Goal: Information Seeking & Learning: Check status

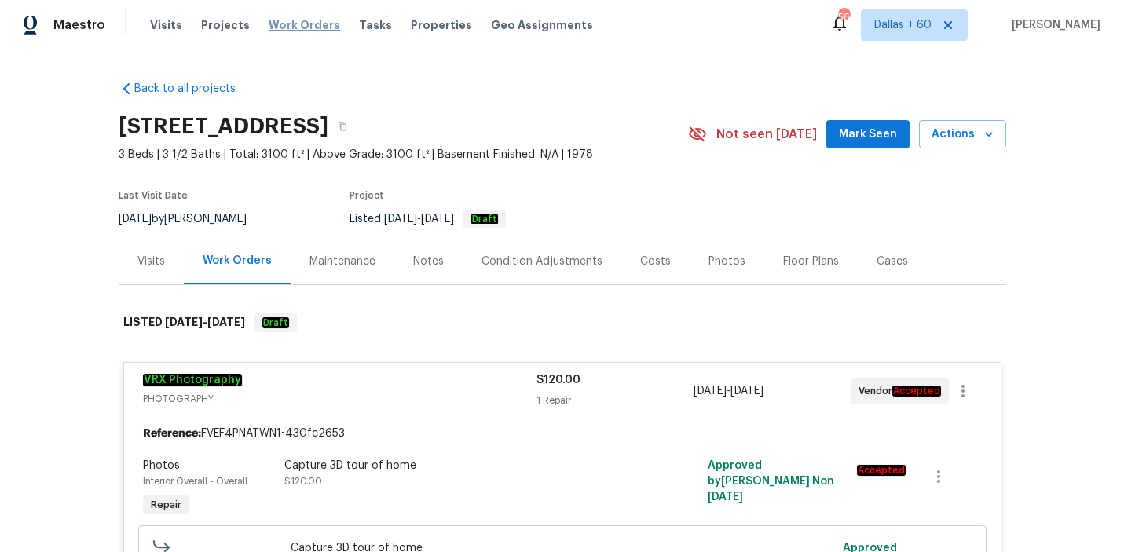
click at [298, 21] on span "Work Orders" at bounding box center [305, 25] width 72 height 16
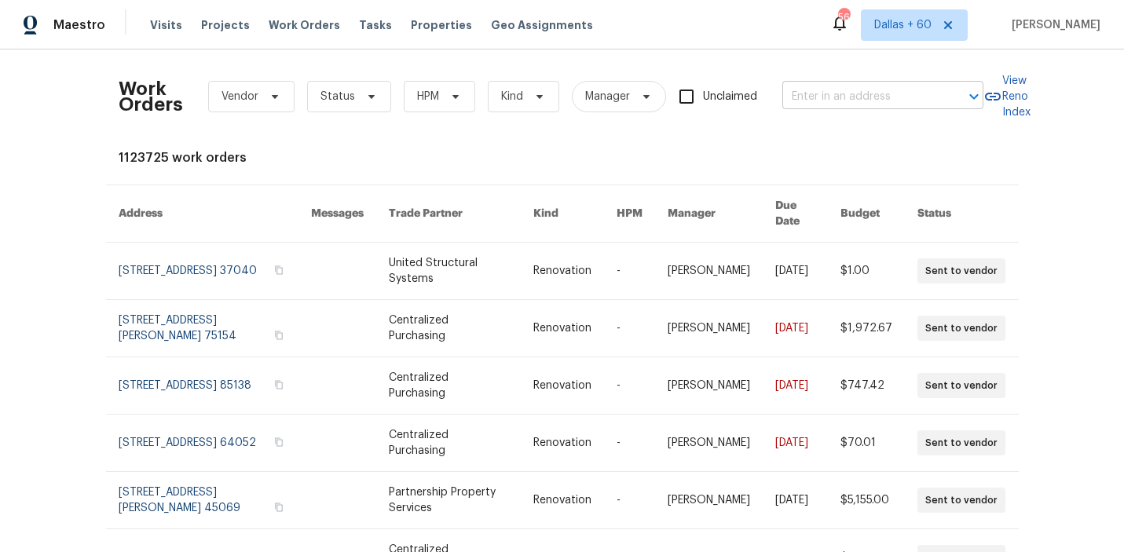
click at [963, 94] on div at bounding box center [963, 97] width 41 height 22
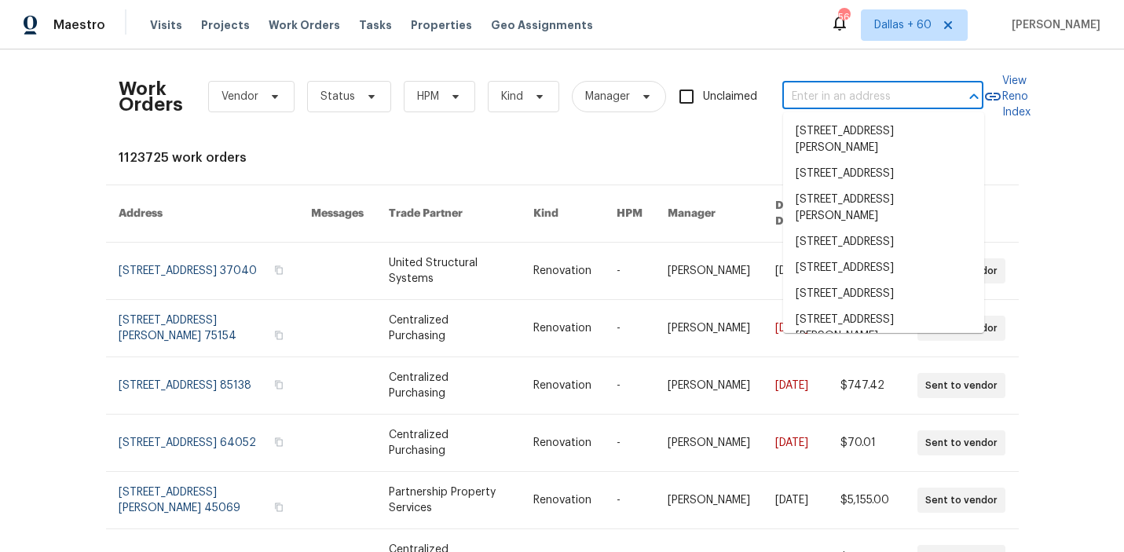
paste input "[STREET_ADDRESS]"
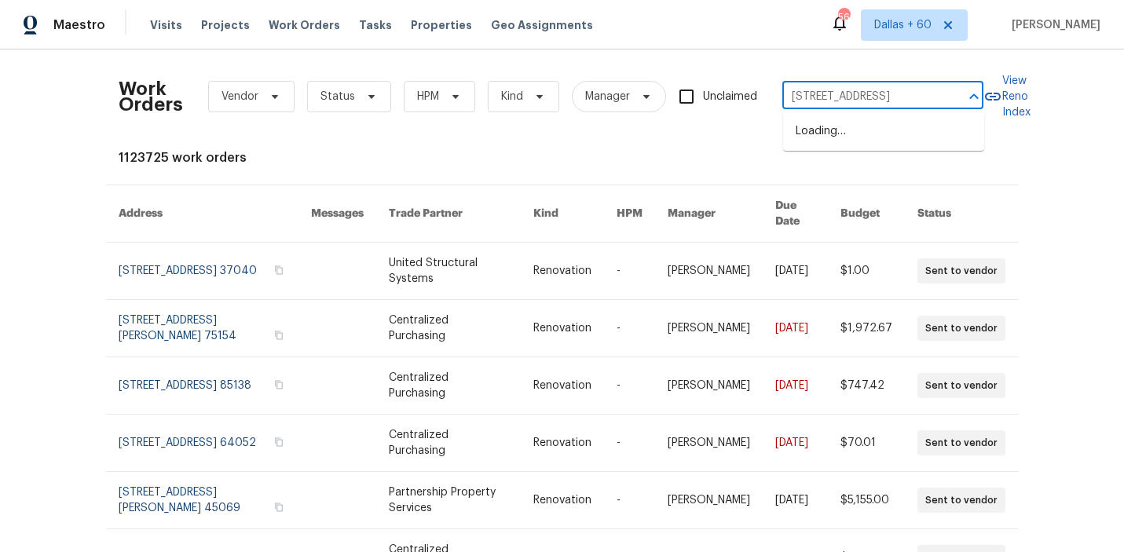
scroll to position [0, 57]
type input "[STREET_ADDRESS]"
click at [887, 141] on li "[STREET_ADDRESS]" at bounding box center [883, 132] width 201 height 26
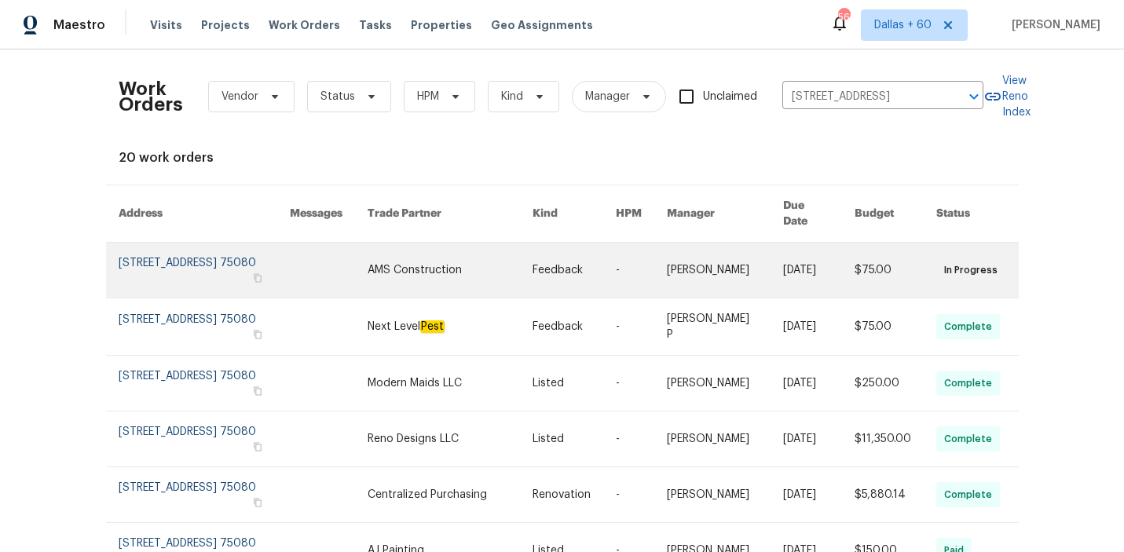
click at [541, 253] on link at bounding box center [574, 270] width 83 height 55
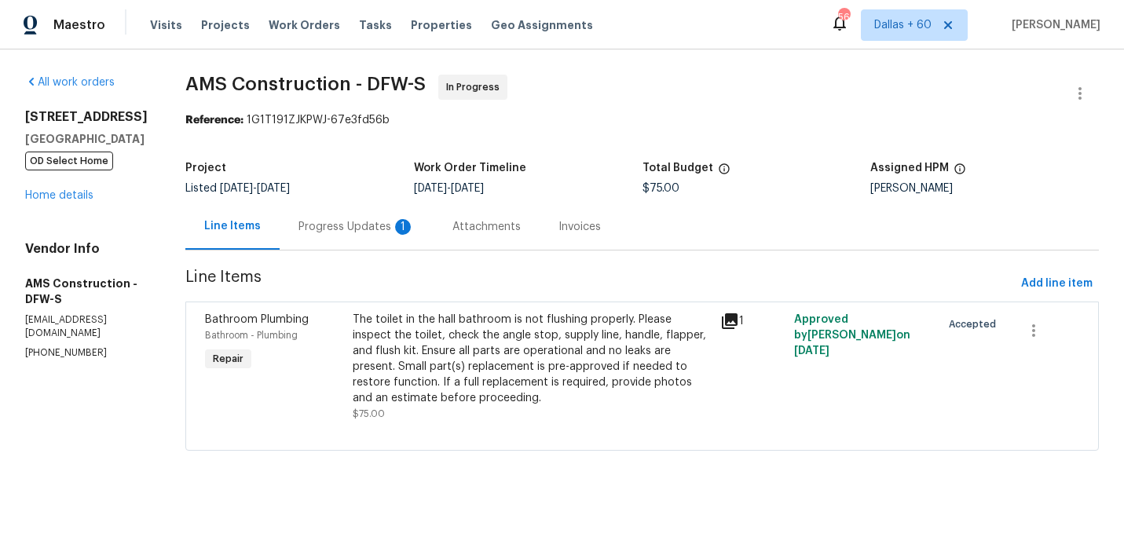
click at [75, 171] on span "OD Select Home" at bounding box center [69, 161] width 88 height 19
click at [77, 201] on link "Home details" at bounding box center [59, 195] width 68 height 11
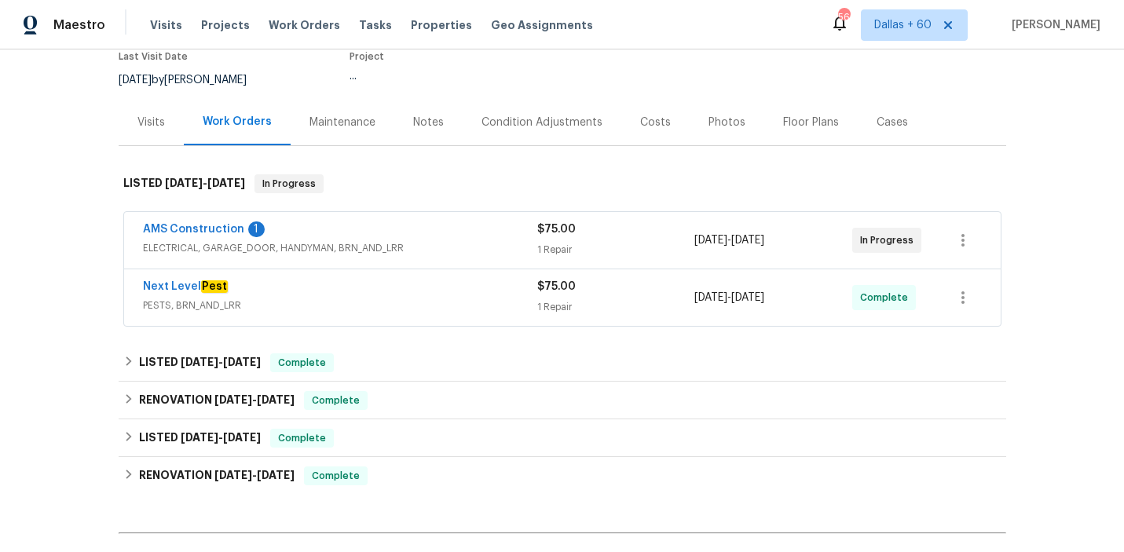
click at [499, 236] on div "AMS Construction 1" at bounding box center [340, 231] width 394 height 19
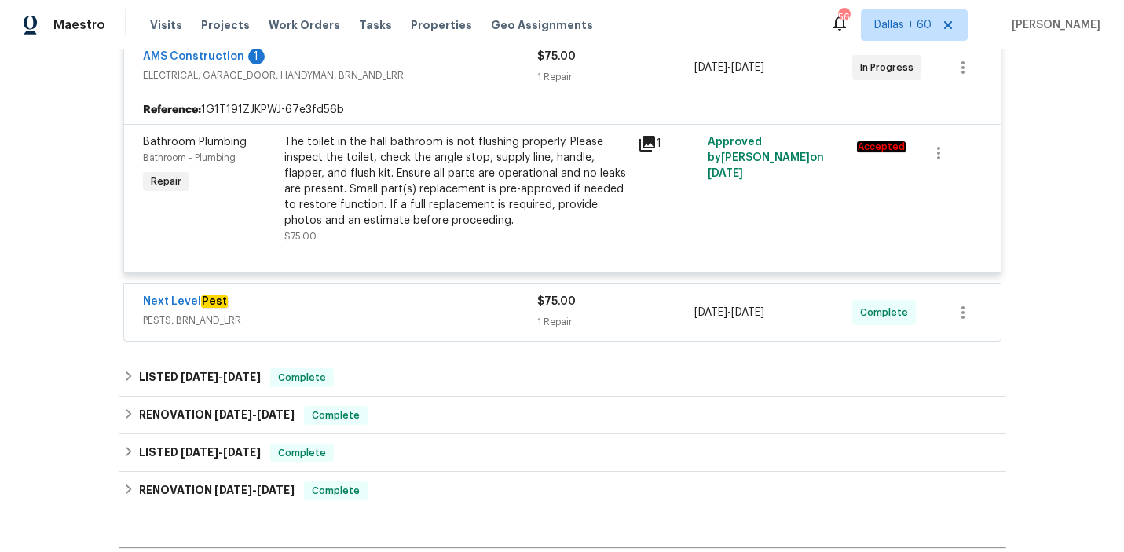
scroll to position [377, 0]
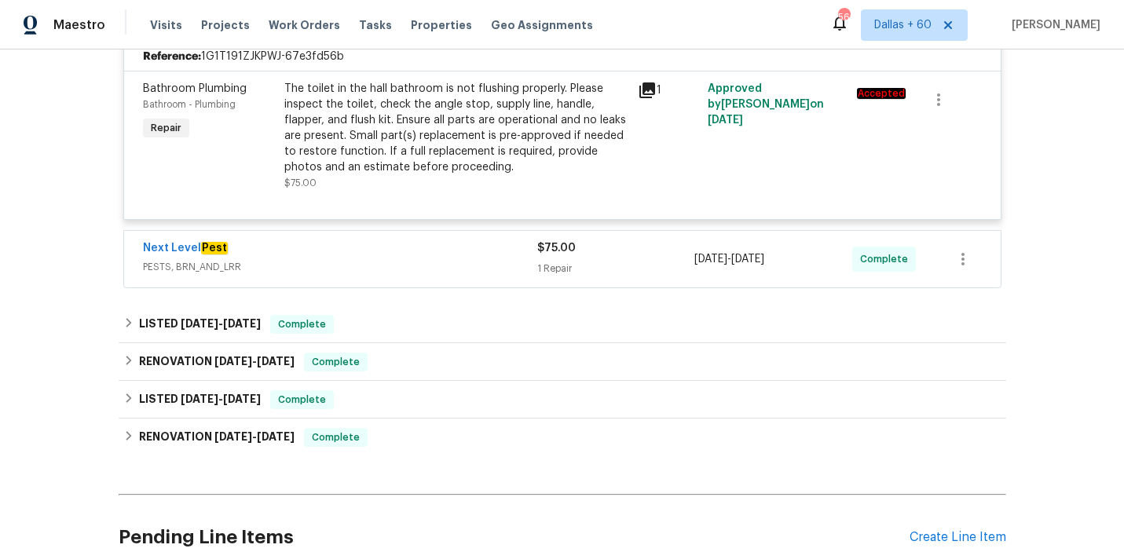
click at [467, 278] on div "Next Level Pest PESTS, BRN_AND_LRR" at bounding box center [340, 259] width 394 height 38
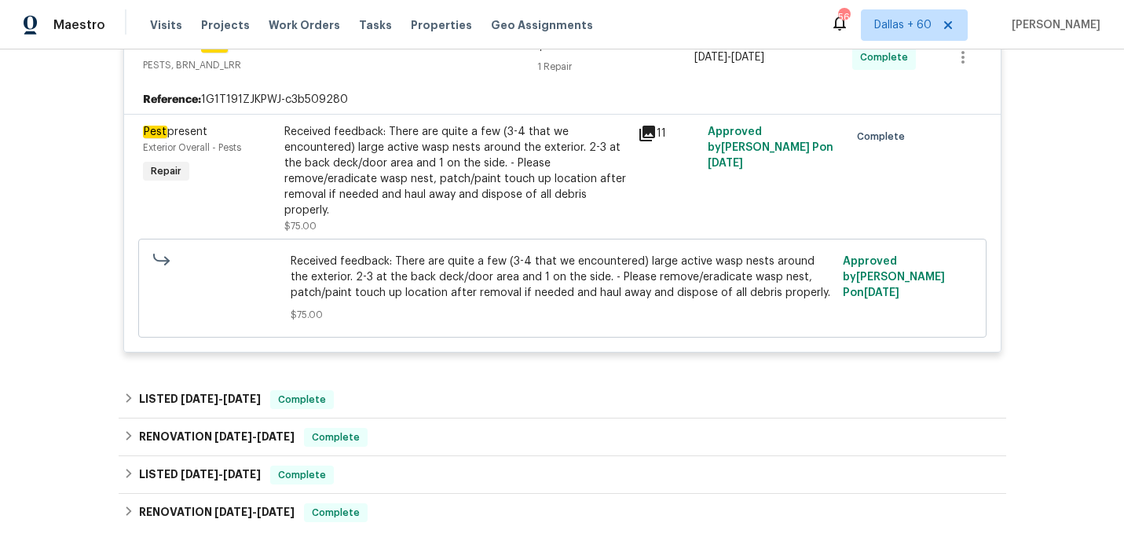
scroll to position [585, 0]
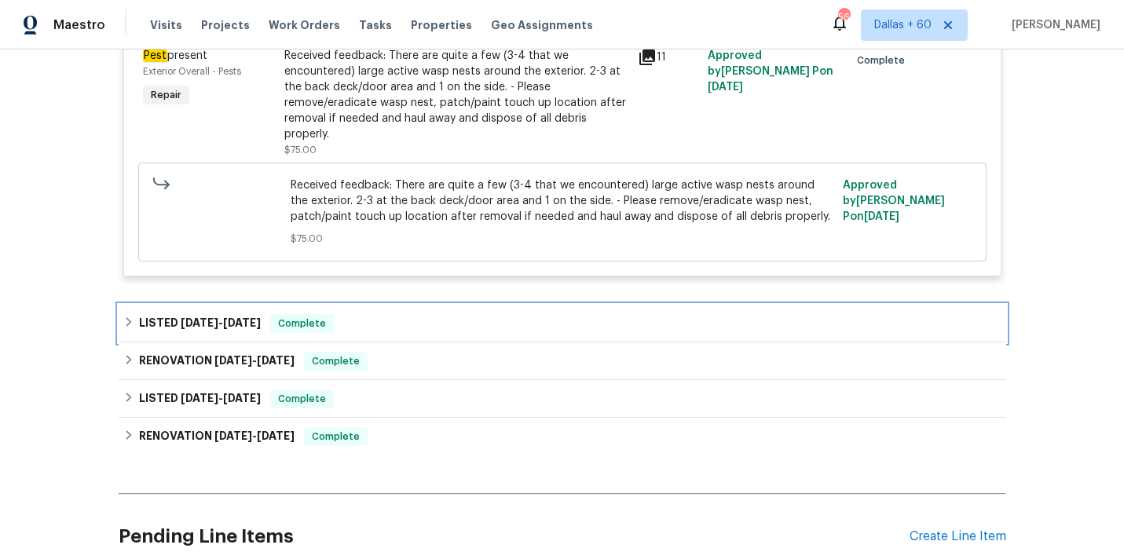
click at [386, 328] on div "LISTED [DATE] - [DATE] Complete" at bounding box center [562, 323] width 878 height 19
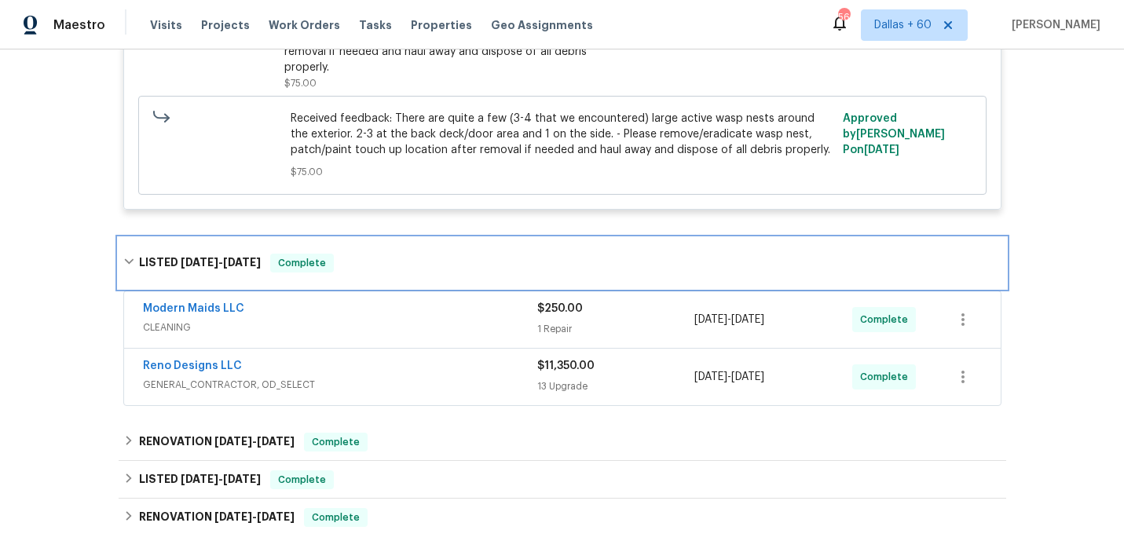
scroll to position [737, 0]
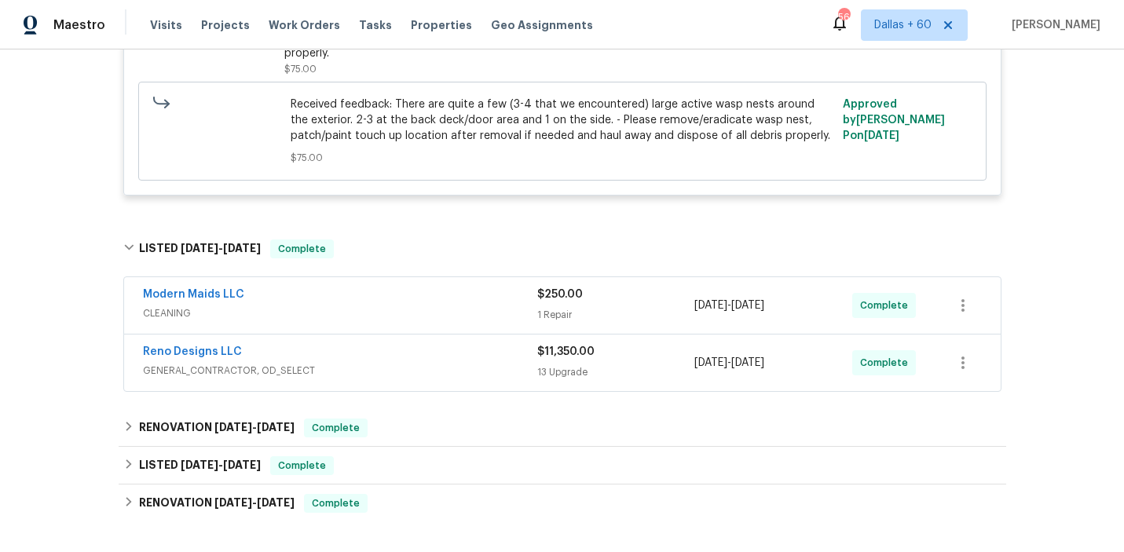
click at [396, 358] on div "Reno Designs LLC" at bounding box center [340, 353] width 394 height 19
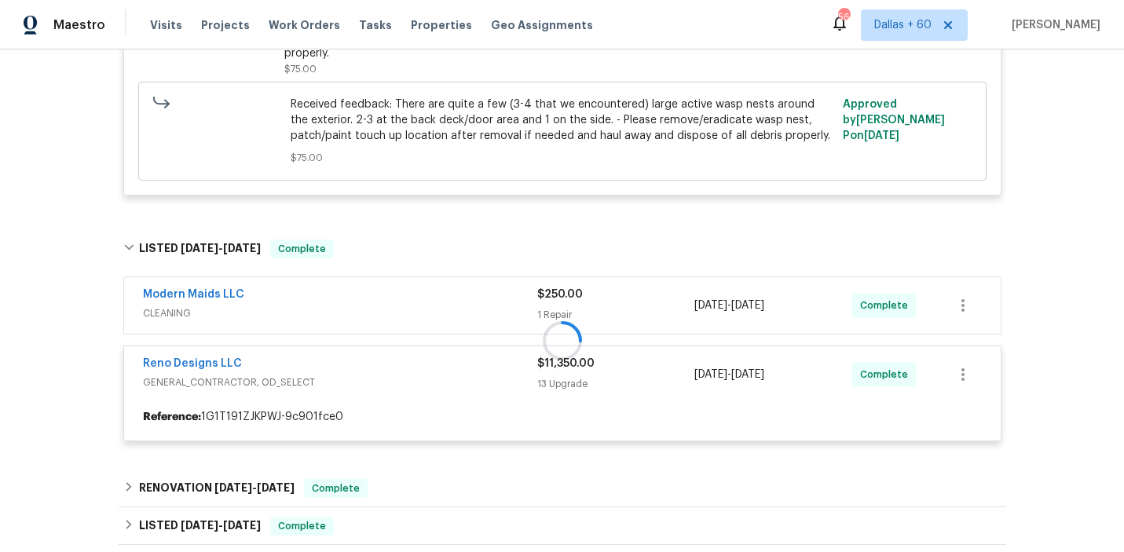
click at [402, 311] on div at bounding box center [563, 340] width 888 height 233
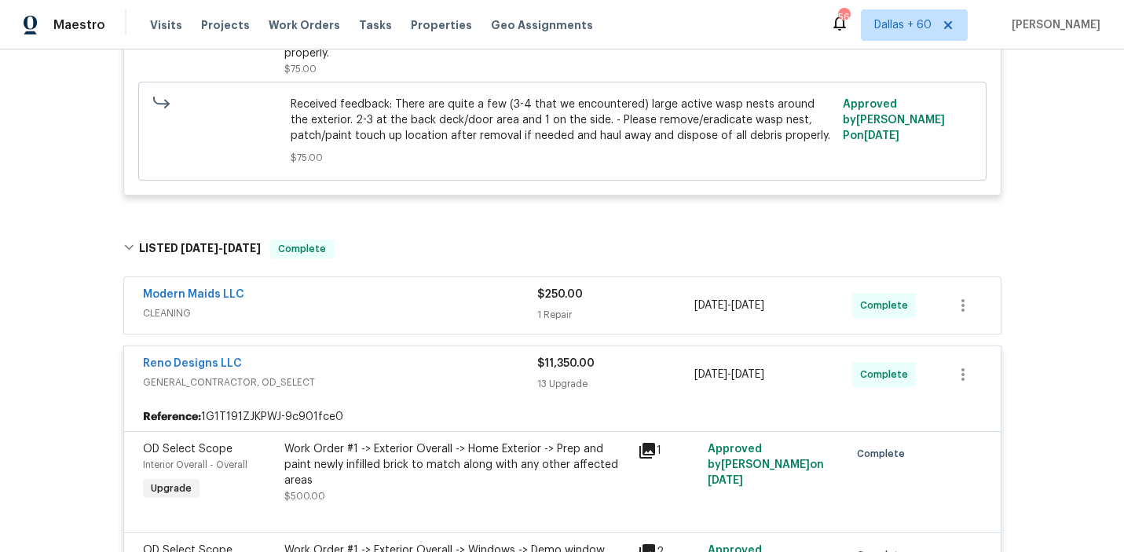
click at [402, 311] on span "CLEANING" at bounding box center [340, 314] width 394 height 16
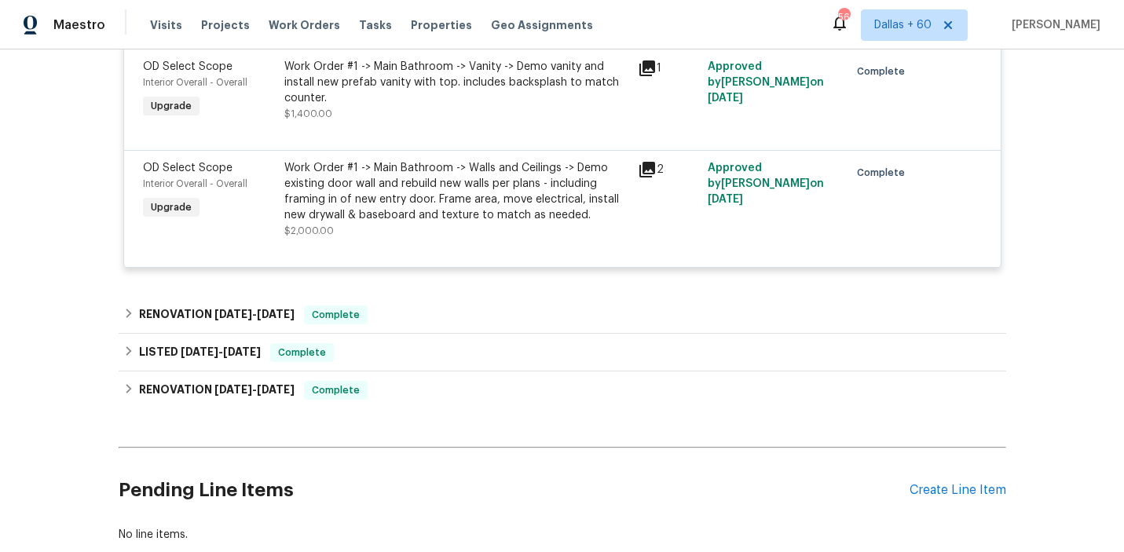
scroll to position [2695, 0]
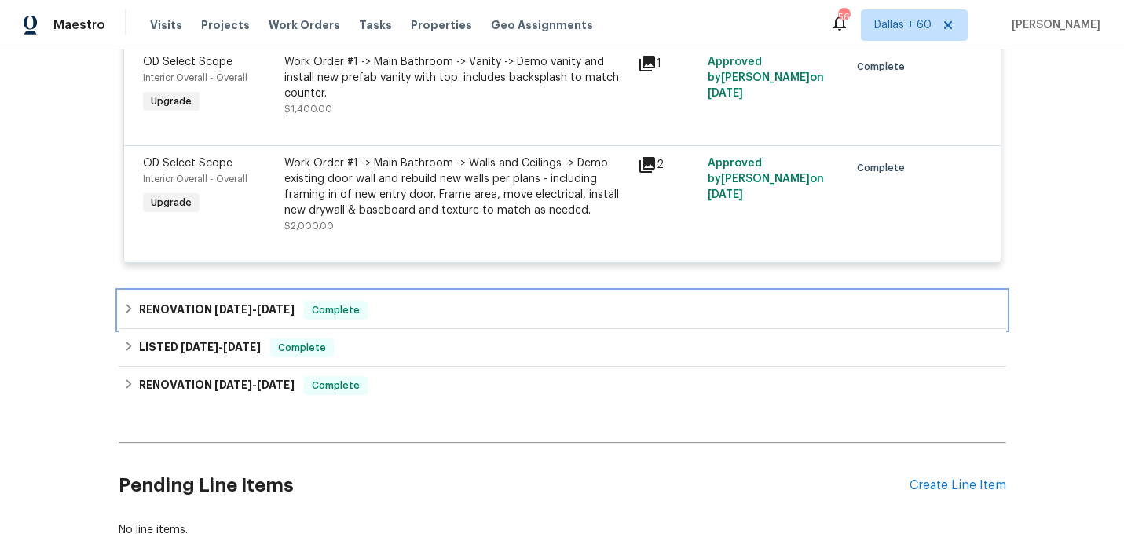
click at [433, 301] on div "RENOVATION [DATE] - [DATE] Complete" at bounding box center [562, 310] width 878 height 19
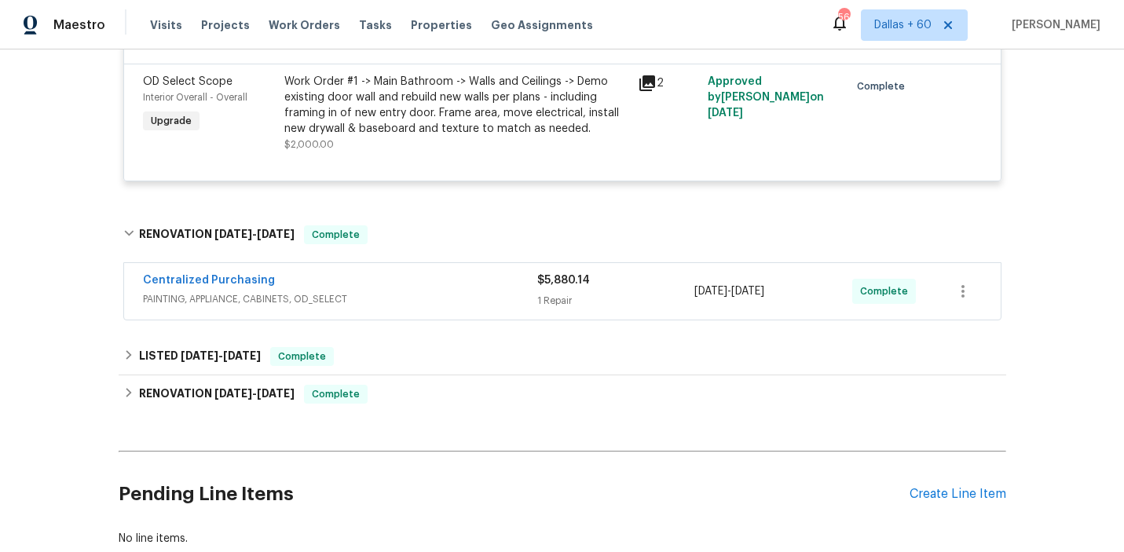
click at [433, 300] on div "Centralized Purchasing PAINTING, APPLIANCE, CABINETS, OD_SELECT" at bounding box center [340, 292] width 394 height 38
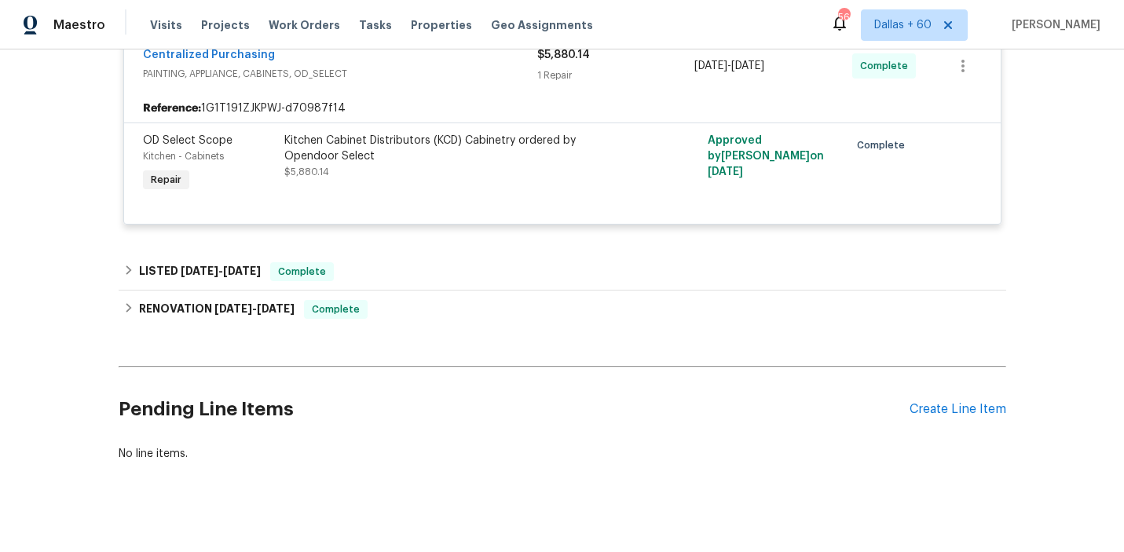
scroll to position [3013, 0]
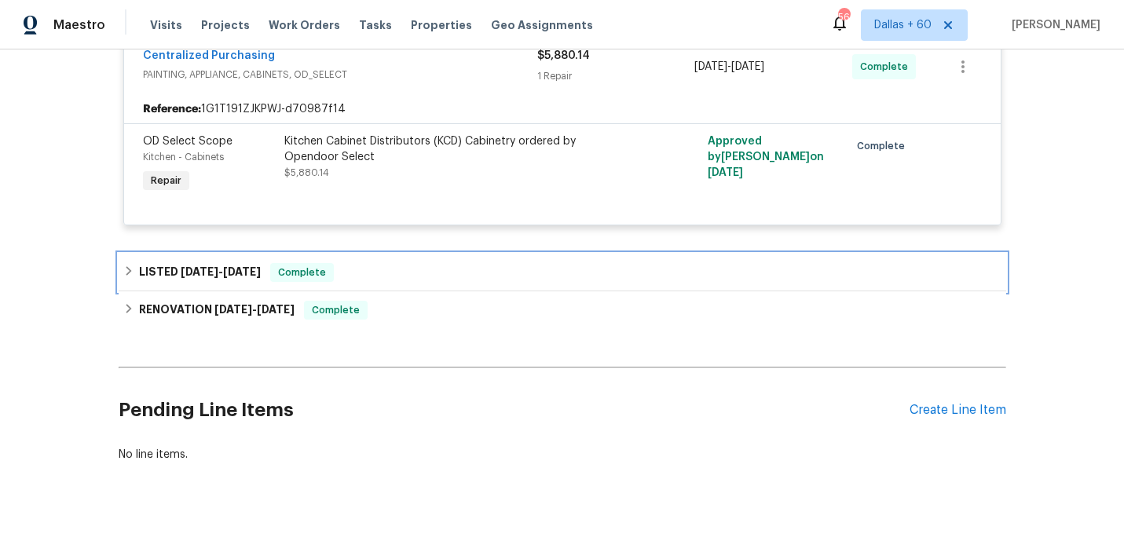
click at [435, 263] on div "LISTED [DATE] - [DATE] Complete" at bounding box center [562, 272] width 878 height 19
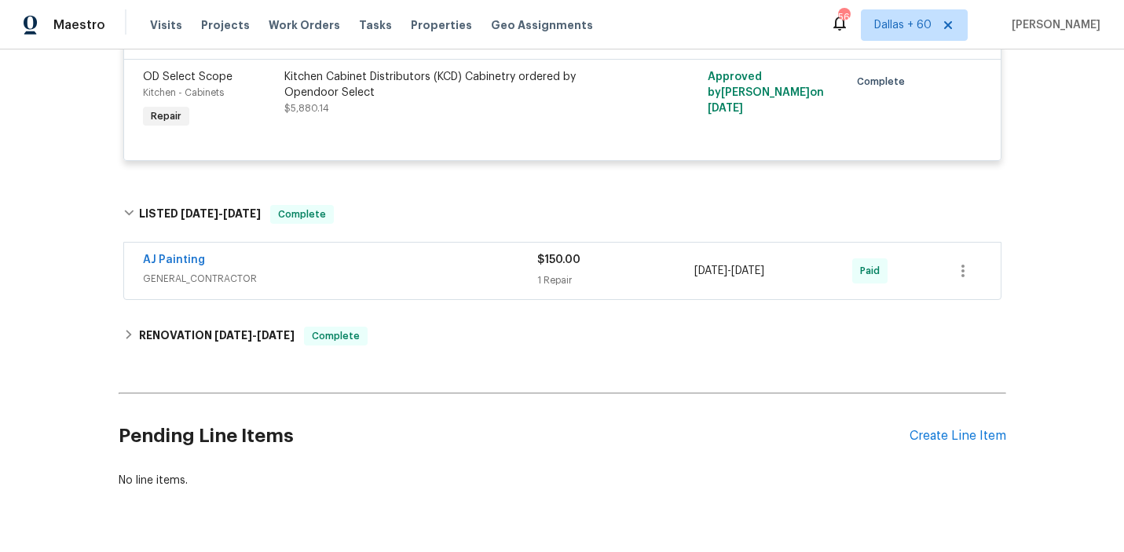
click at [435, 271] on span "GENERAL_CONTRACTOR" at bounding box center [340, 279] width 394 height 16
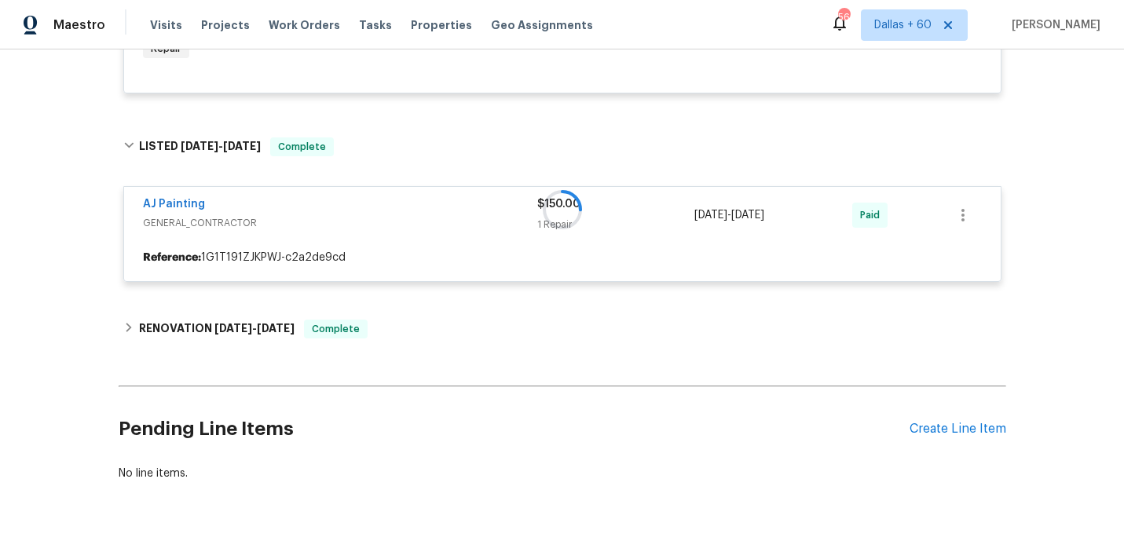
scroll to position [3173, 0]
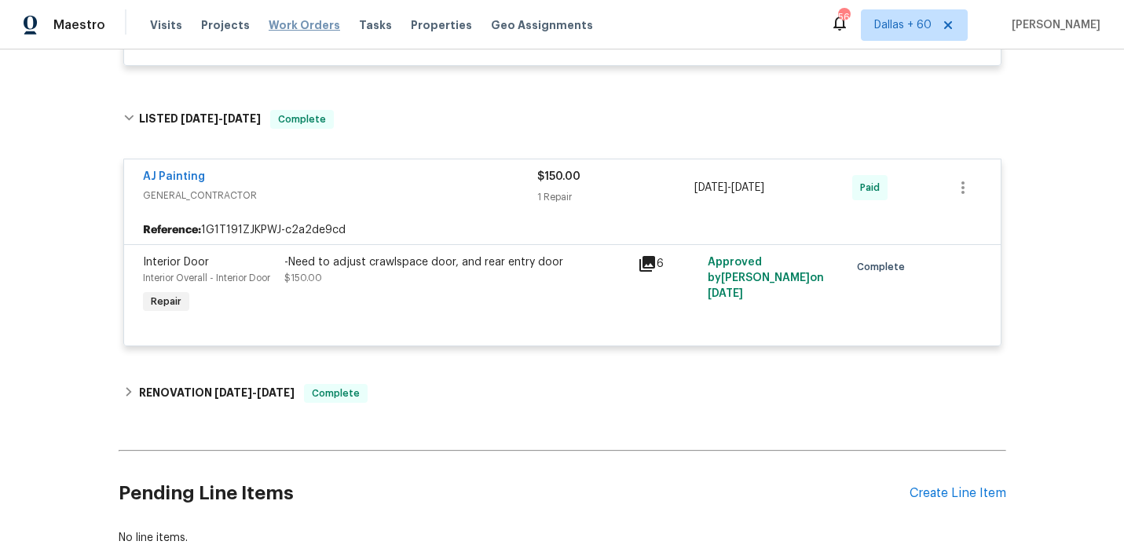
click at [284, 24] on span "Work Orders" at bounding box center [305, 25] width 72 height 16
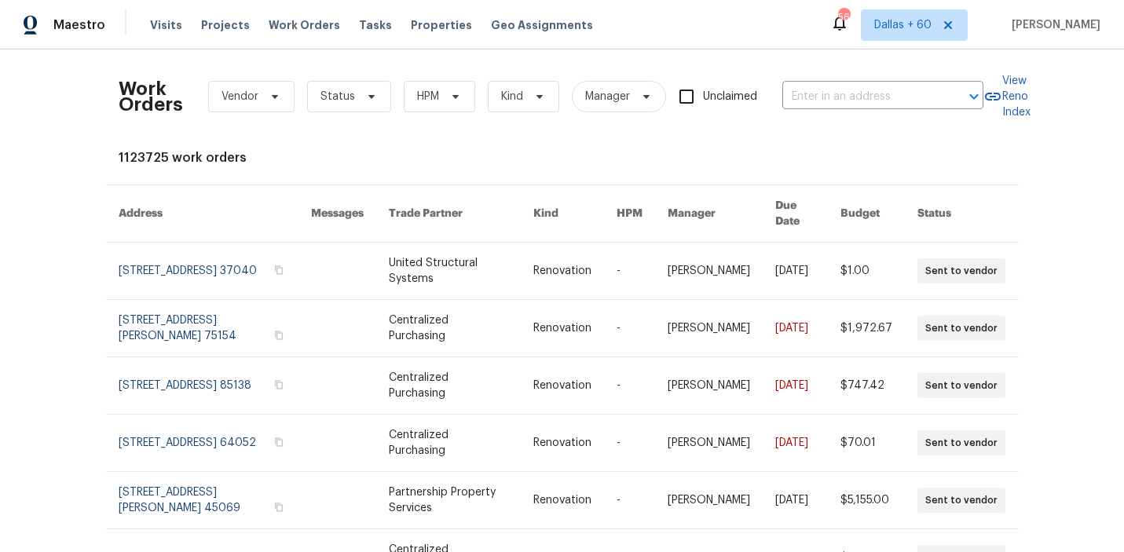
click at [867, 83] on div "Work Orders Vendor Status HPM Kind Manager Unclaimed ​" at bounding box center [551, 96] width 865 height 69
click at [864, 90] on input "text" at bounding box center [861, 97] width 157 height 24
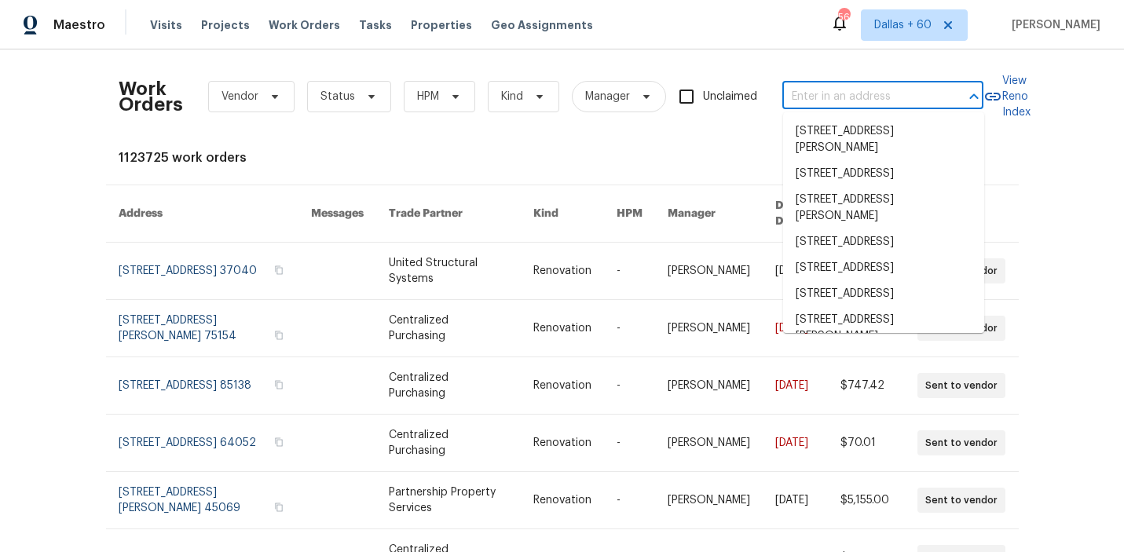
paste input "[STREET_ADDRESS]"
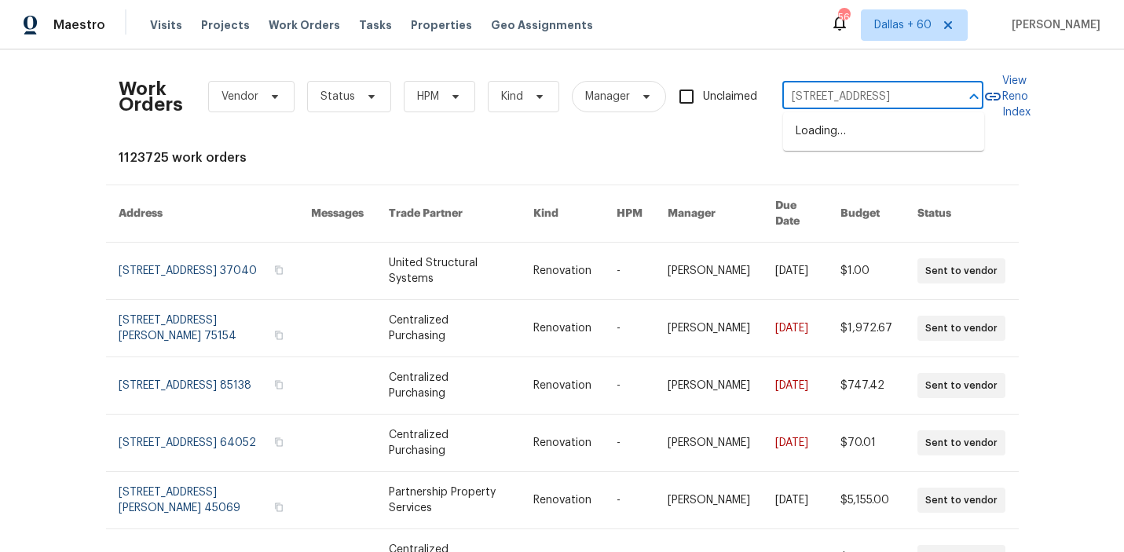
scroll to position [0, 42]
type input "[STREET_ADDRESS]"
click at [867, 123] on li "[STREET_ADDRESS]" at bounding box center [883, 132] width 201 height 26
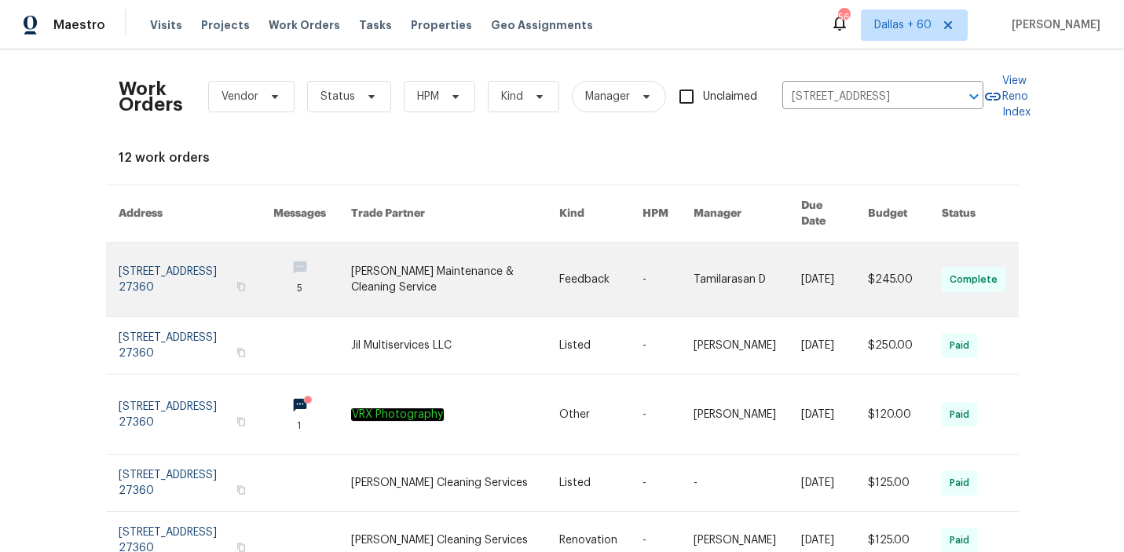
click at [408, 274] on link at bounding box center [455, 280] width 209 height 74
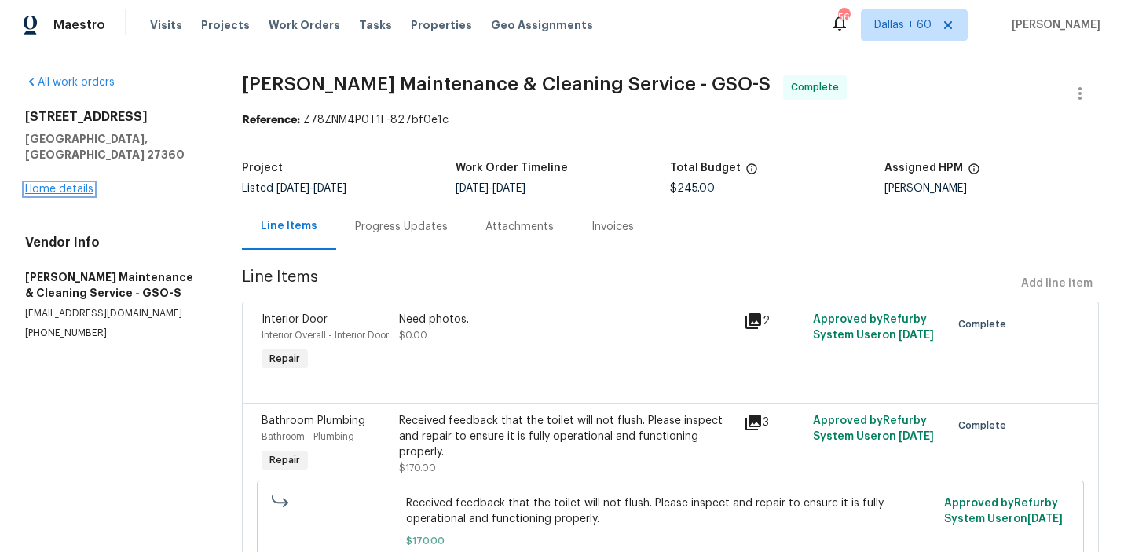
click at [78, 184] on link "Home details" at bounding box center [59, 189] width 68 height 11
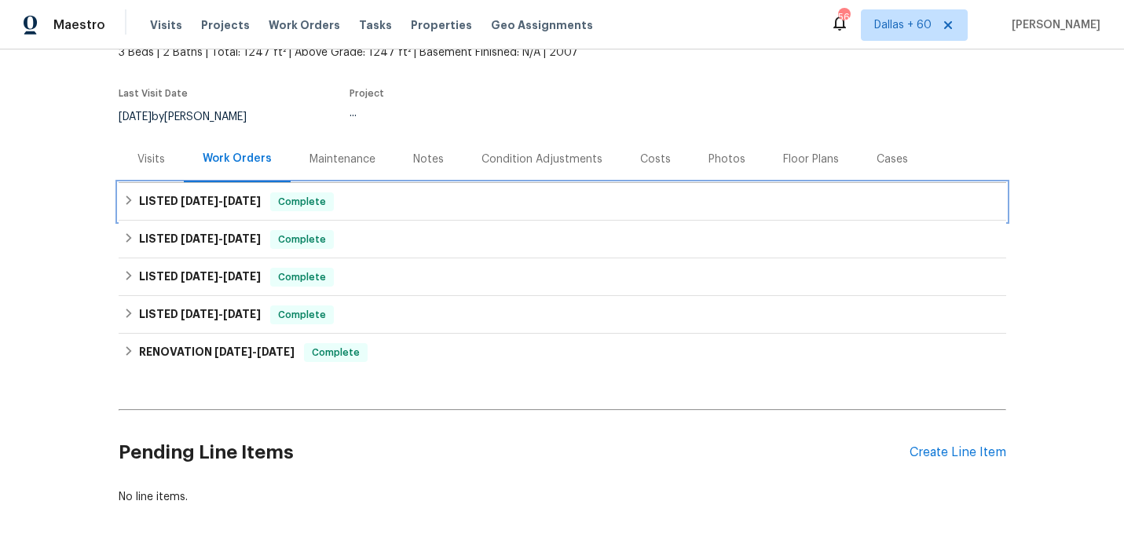
click at [426, 206] on div "LISTED [DATE] - [DATE] Complete" at bounding box center [562, 202] width 878 height 19
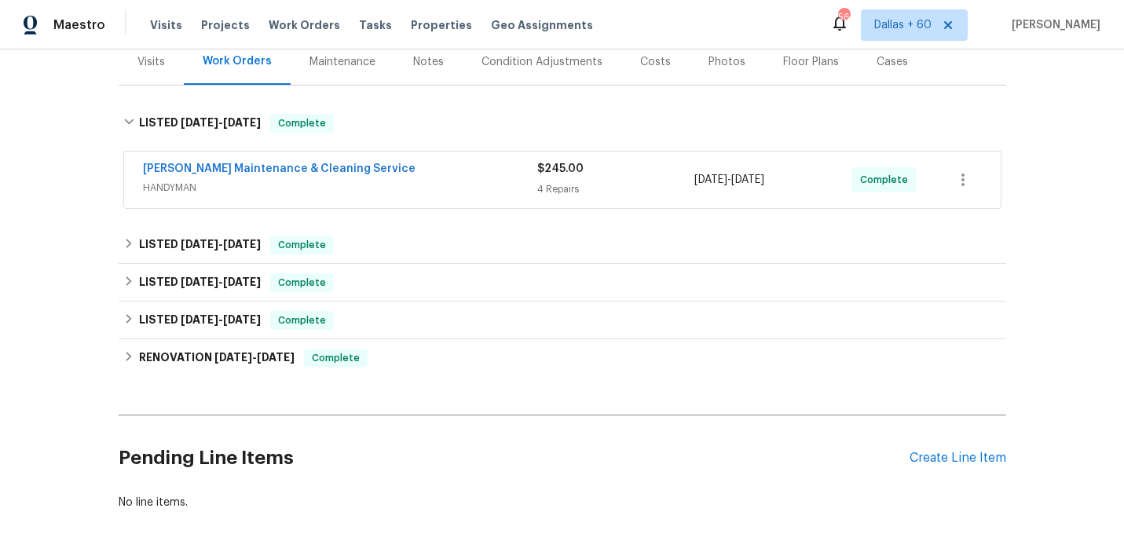
click at [428, 180] on span "HANDYMAN" at bounding box center [340, 188] width 394 height 16
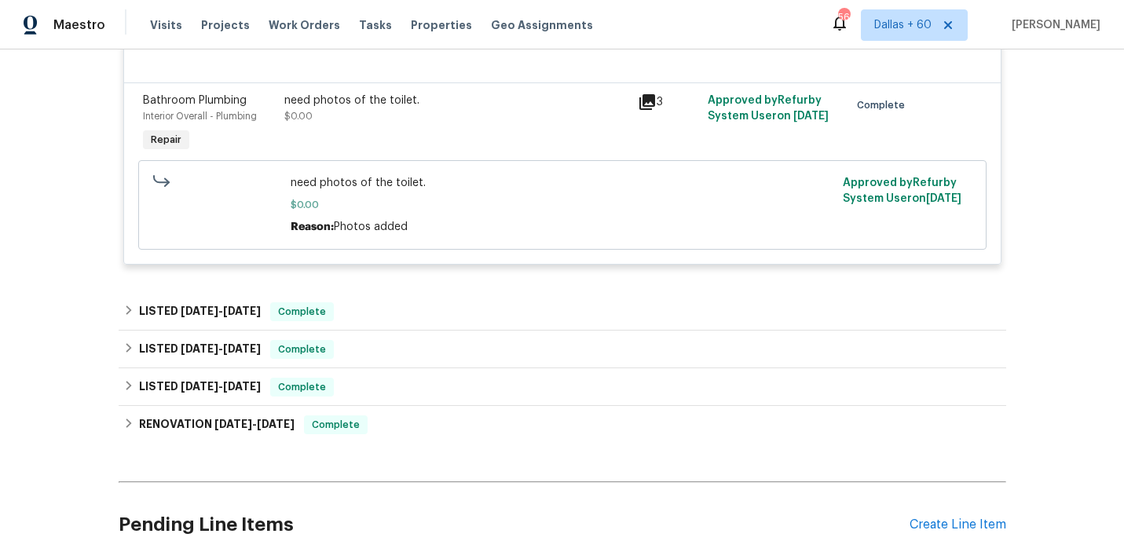
scroll to position [830, 0]
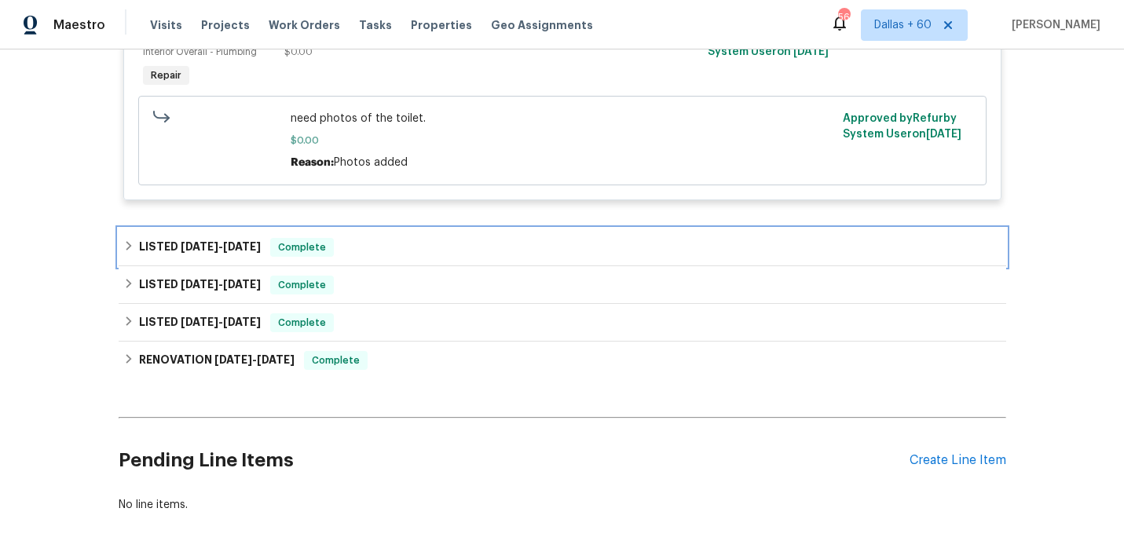
click at [435, 257] on div "LISTED [DATE] - [DATE] Complete" at bounding box center [562, 247] width 878 height 19
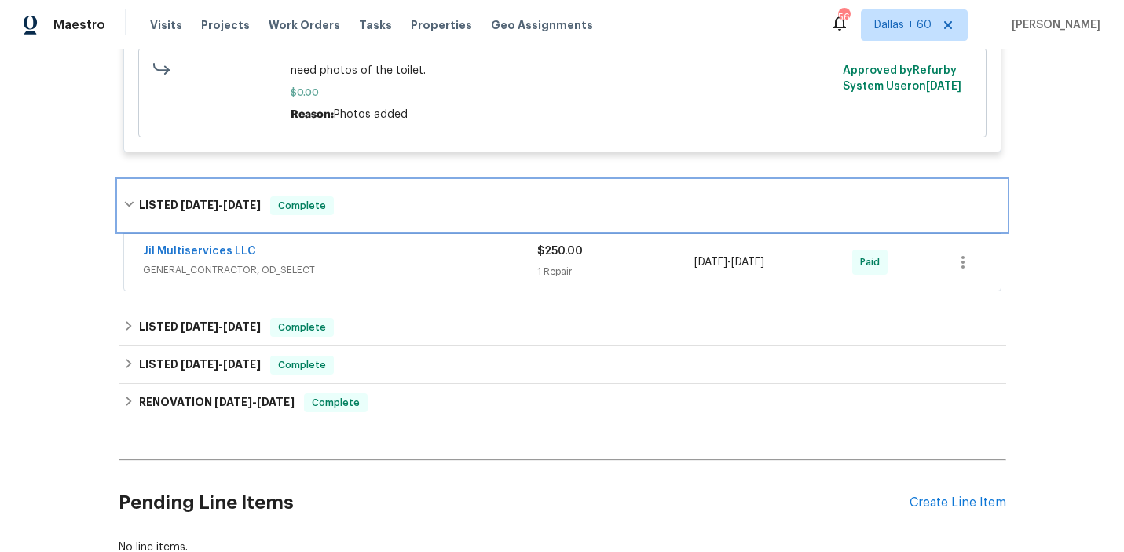
scroll to position [877, 0]
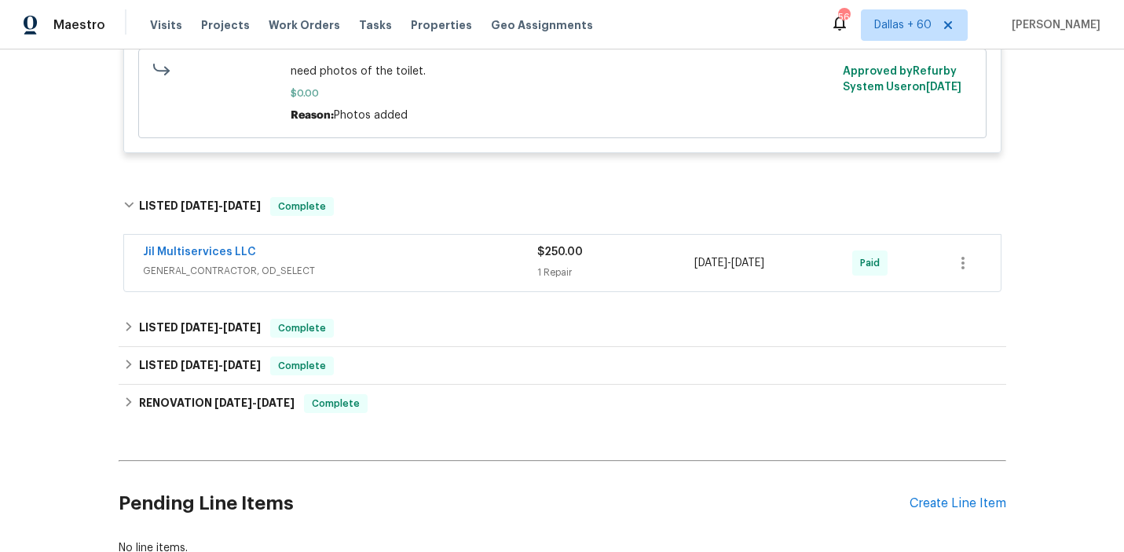
click at [435, 262] on div "Jil Multiservices LLC GENERAL_CONTRACTOR, OD_SELECT $250.00 1 Repair [DATE] - […" at bounding box center [562, 263] width 877 height 57
click at [435, 263] on div "Jil Multiservices LLC" at bounding box center [340, 253] width 394 height 19
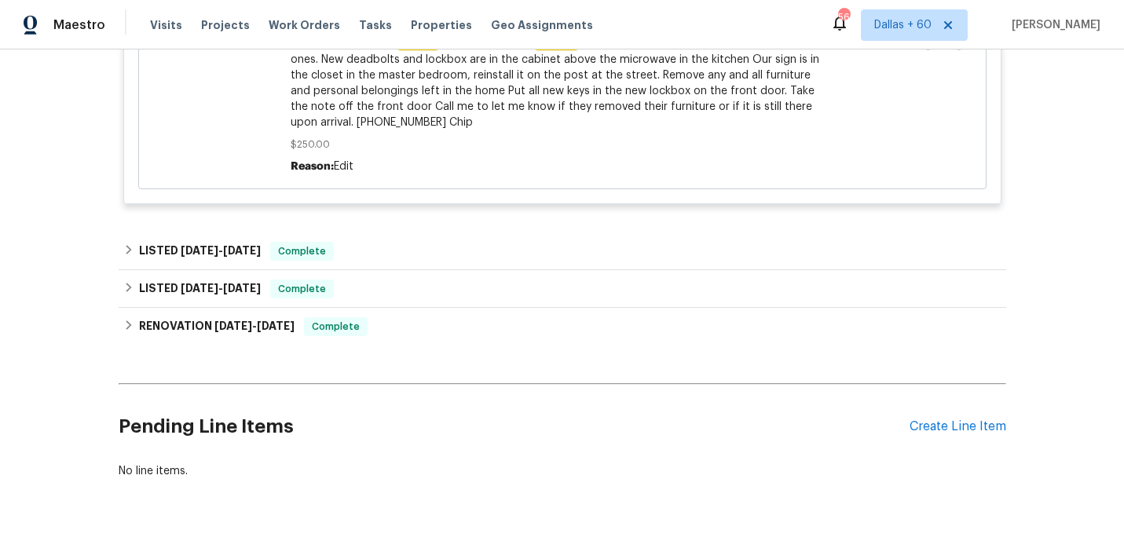
scroll to position [1405, 0]
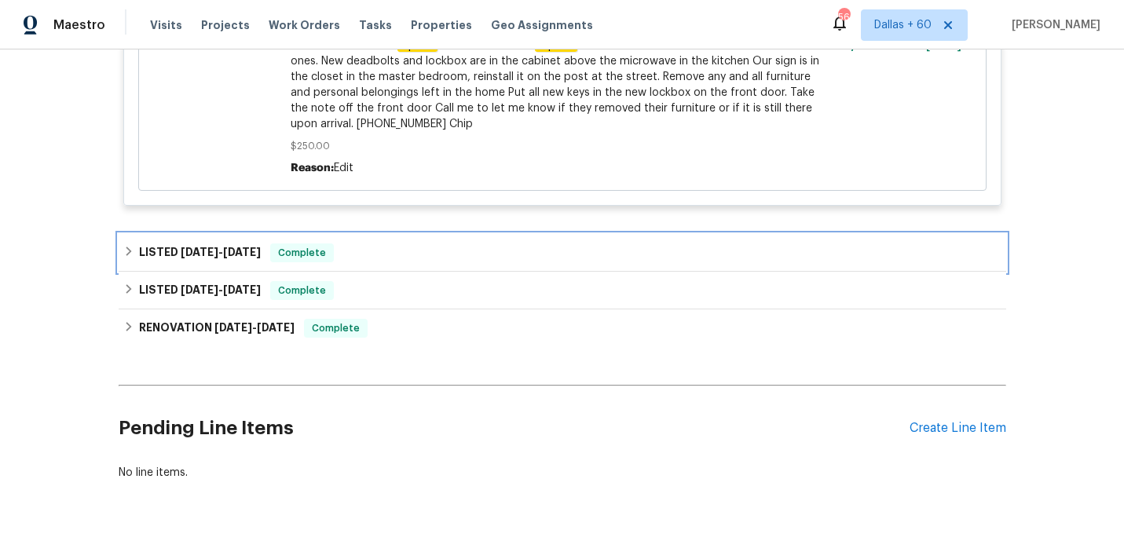
click at [437, 257] on div "LISTED [DATE] - [DATE] Complete" at bounding box center [562, 253] width 878 height 19
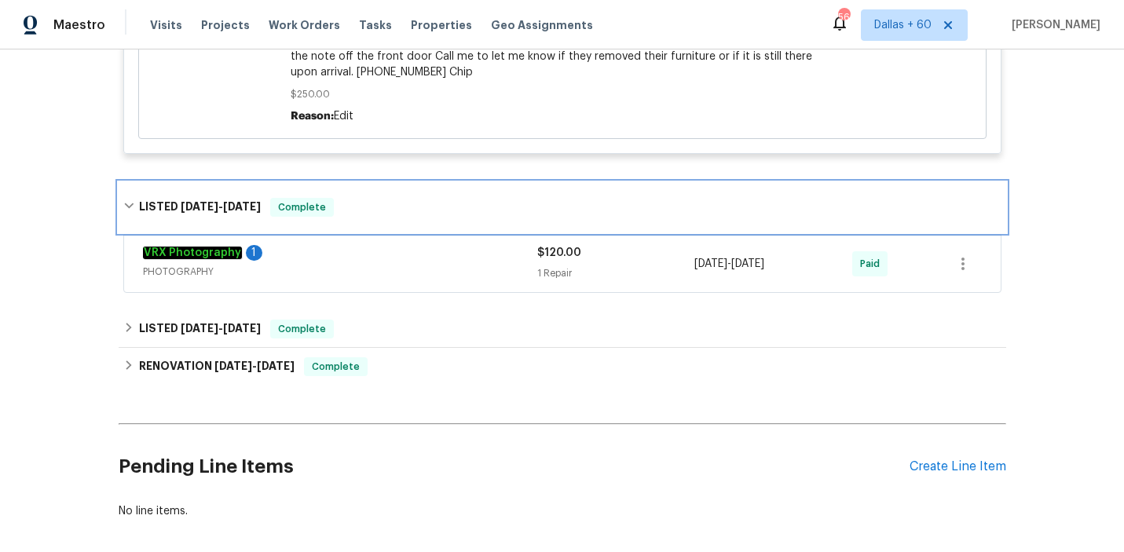
scroll to position [1466, 0]
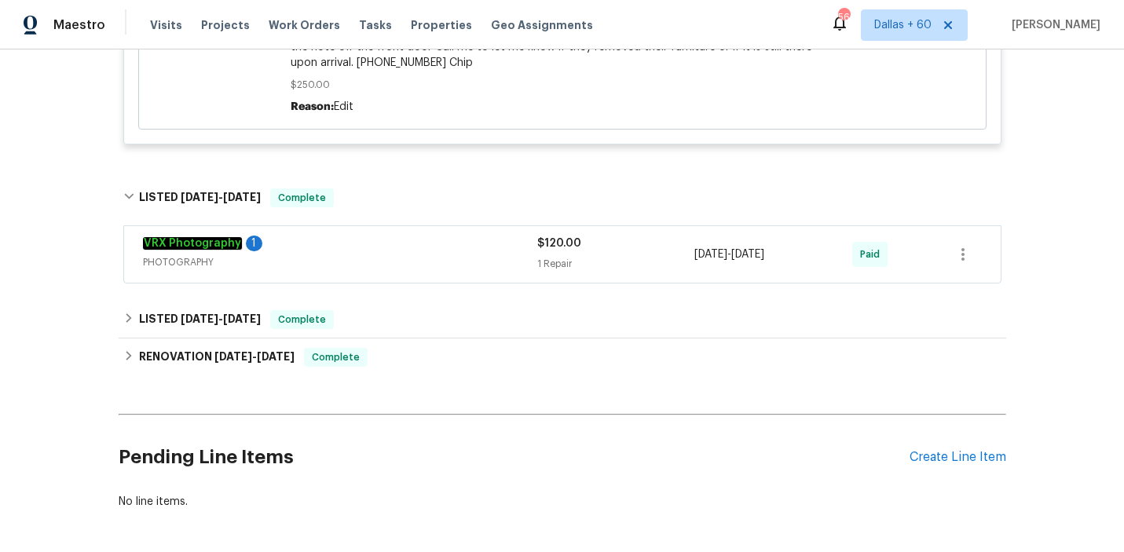
click at [437, 255] on div "VRX Photography 1" at bounding box center [340, 245] width 394 height 19
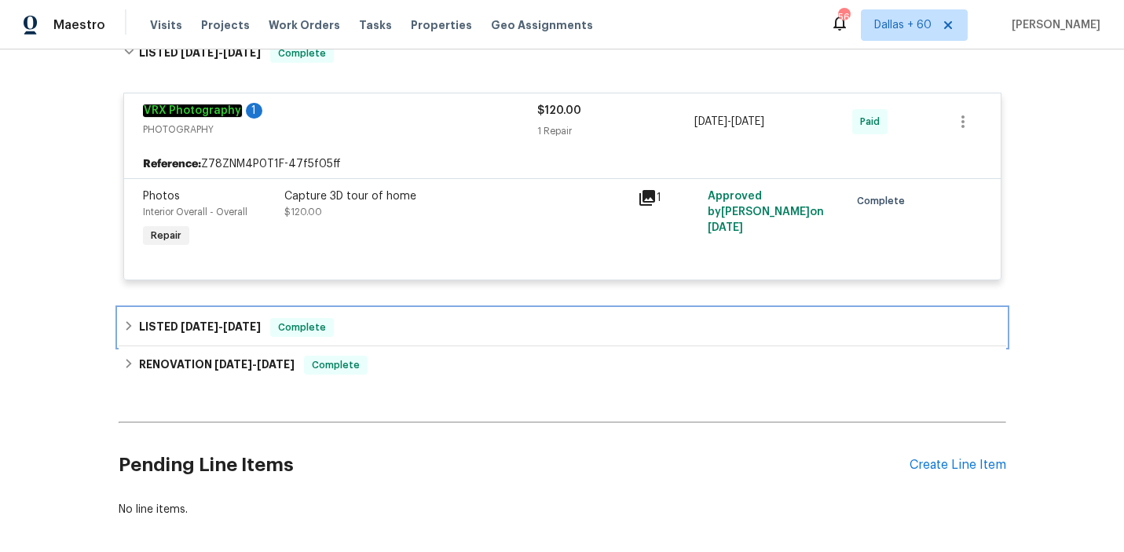
click at [426, 322] on div "LISTED [DATE] - [DATE] Complete" at bounding box center [562, 327] width 878 height 19
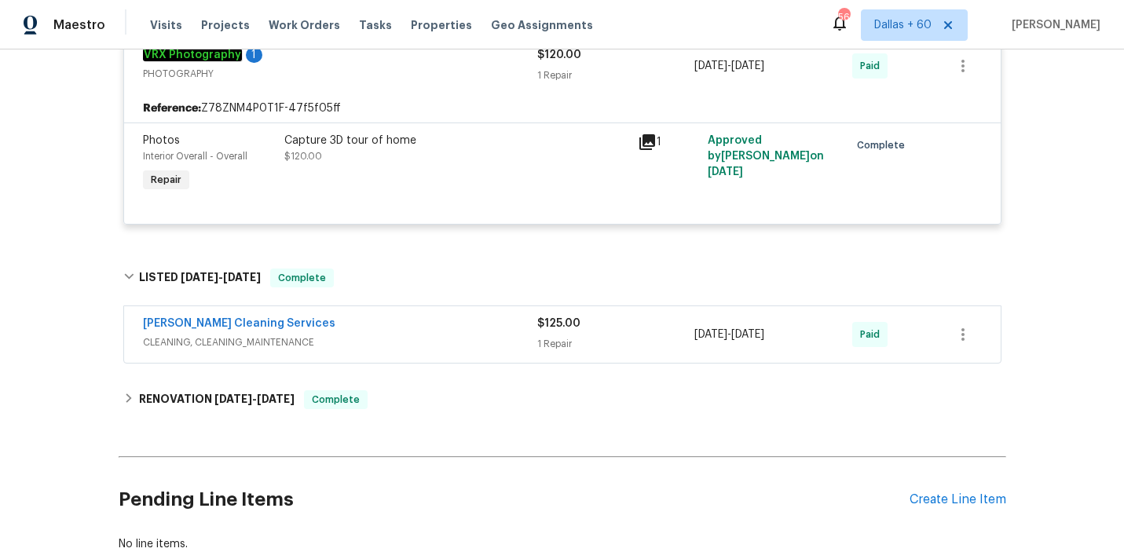
click at [426, 322] on div "[PERSON_NAME] Cleaning Services" at bounding box center [340, 325] width 394 height 19
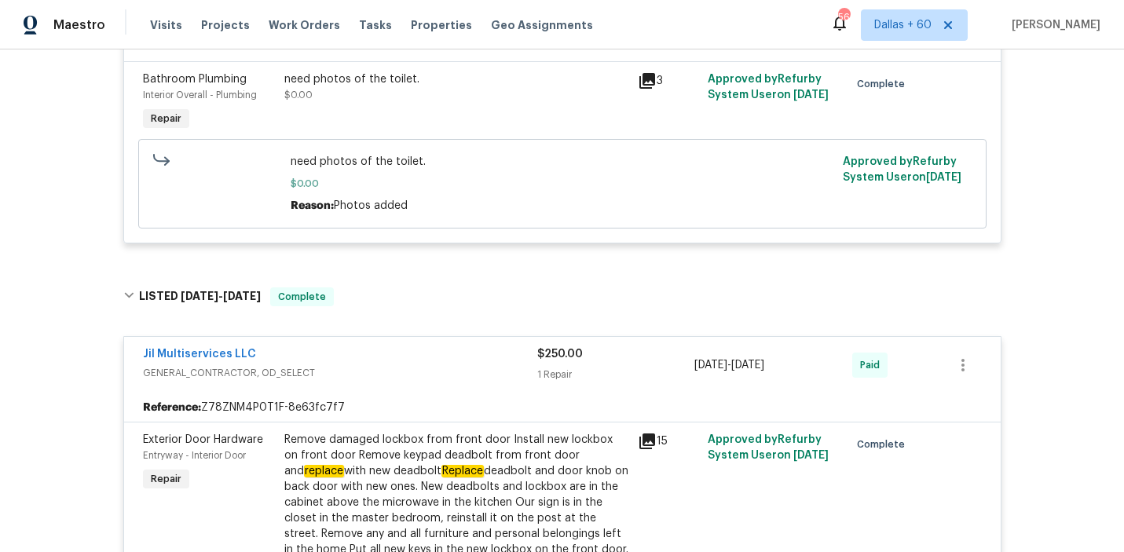
scroll to position [0, 0]
